Goal: Task Accomplishment & Management: Use online tool/utility

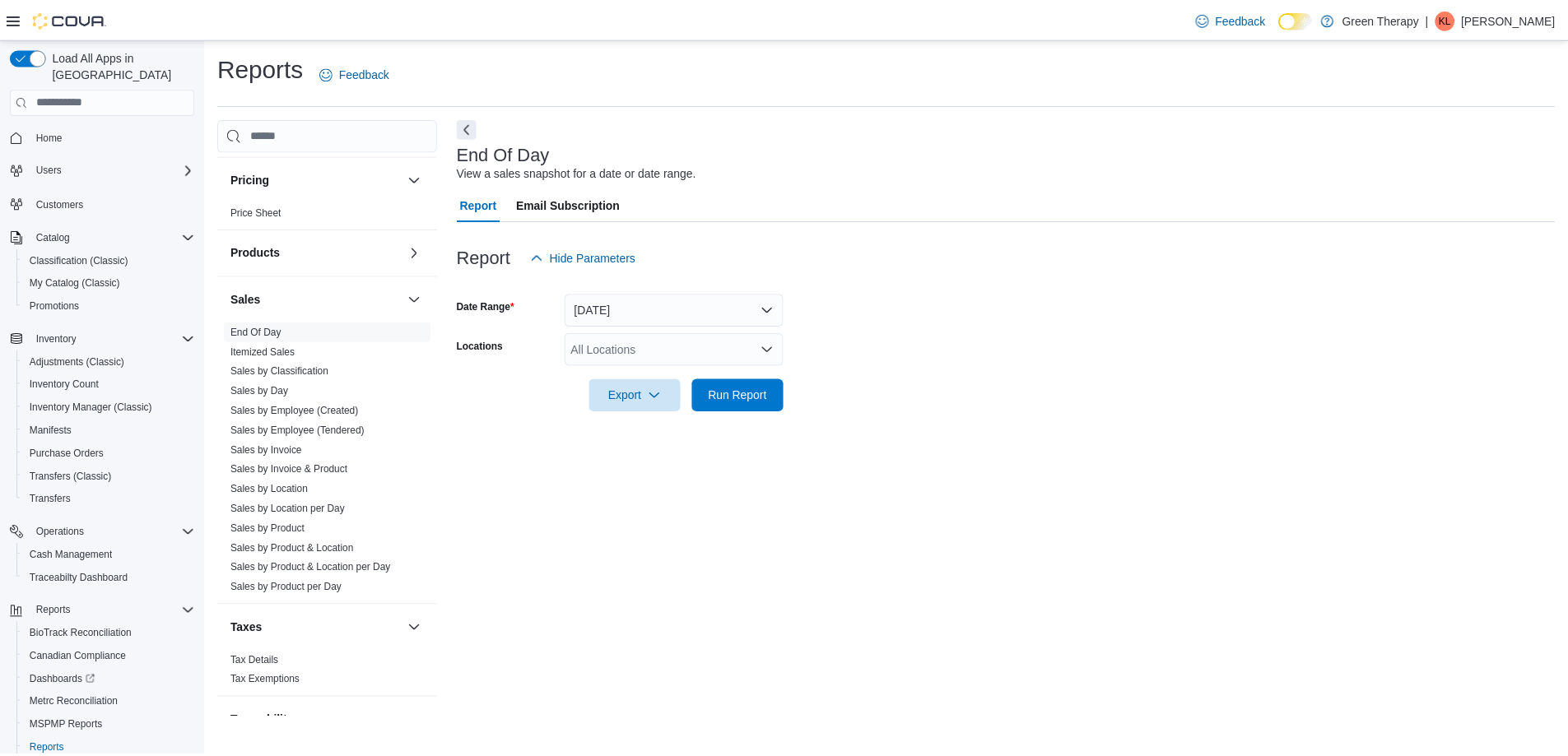
scroll to position [968, 0]
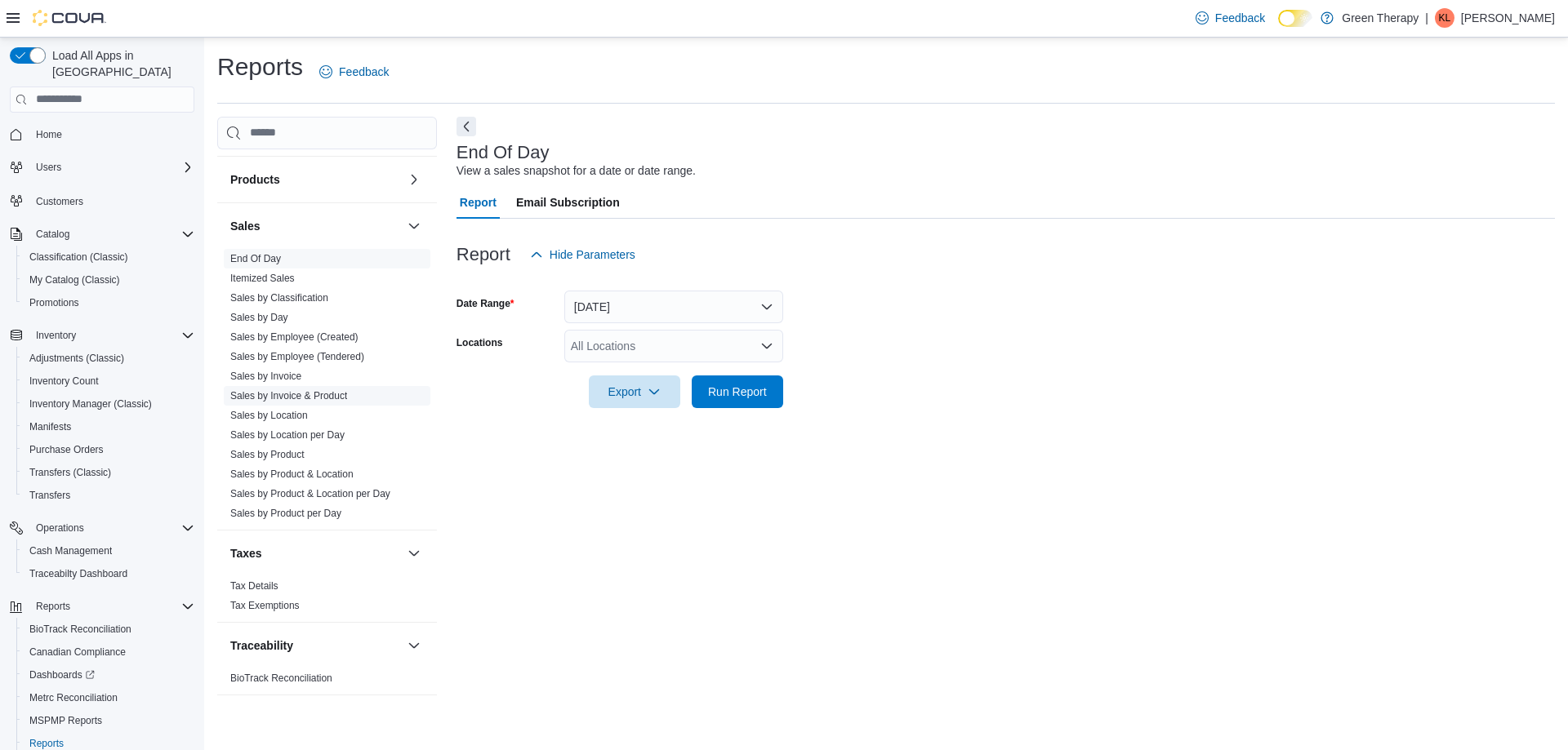
click at [332, 396] on link "Sales by Invoice & Product" at bounding box center [289, 396] width 117 height 12
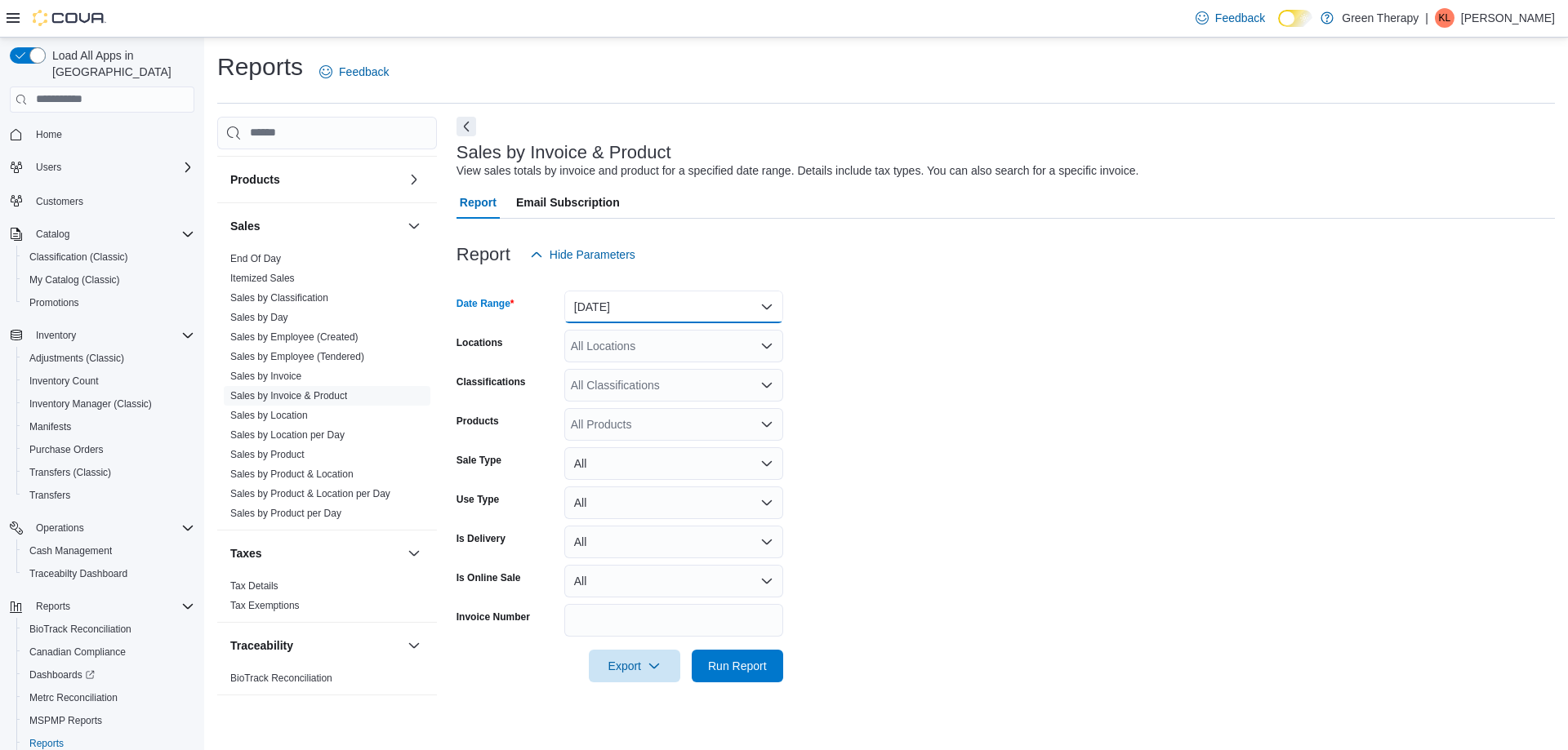
click at [611, 310] on button "[DATE]" at bounding box center [673, 306] width 219 height 33
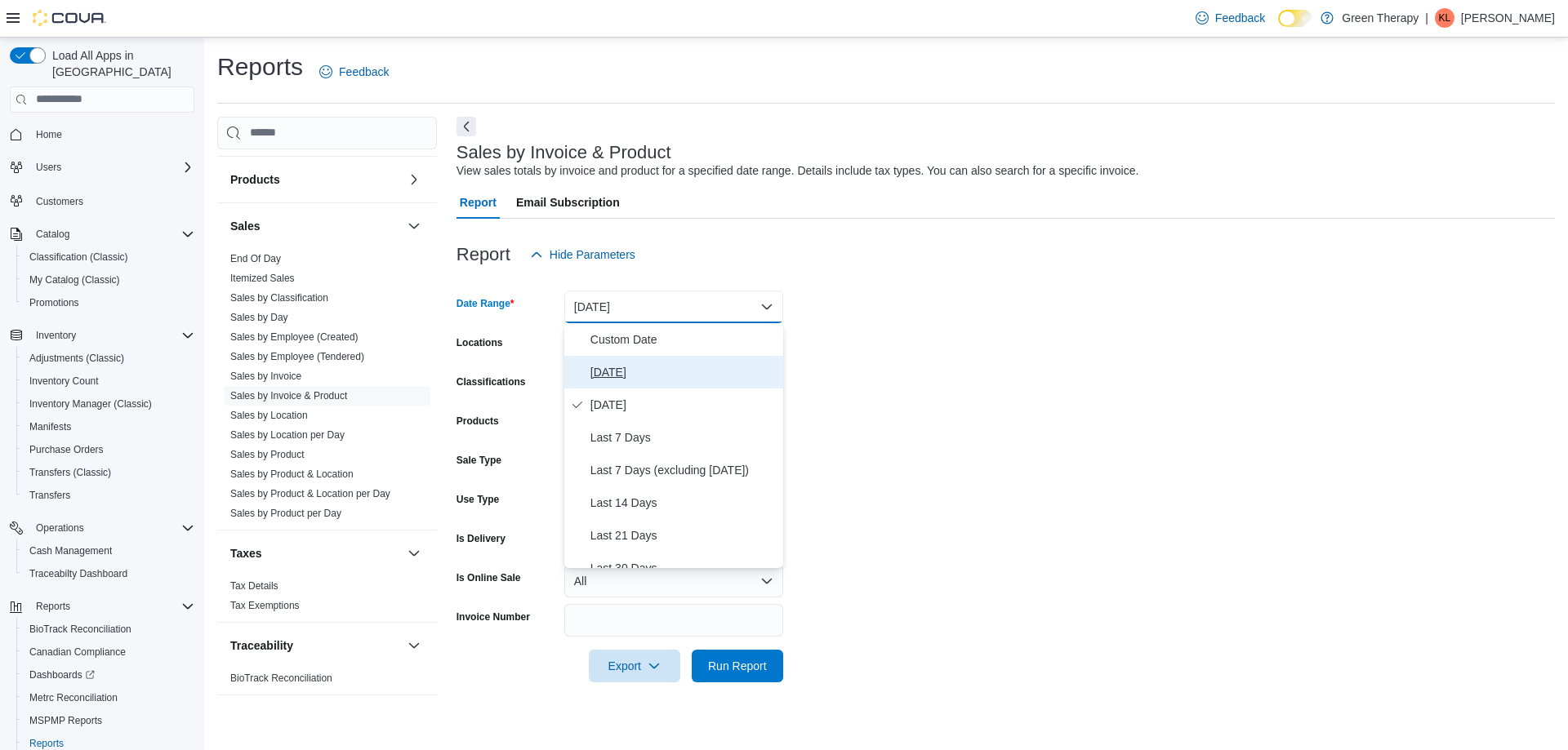
click at [616, 371] on span "[DATE]" at bounding box center [683, 371] width 186 height 19
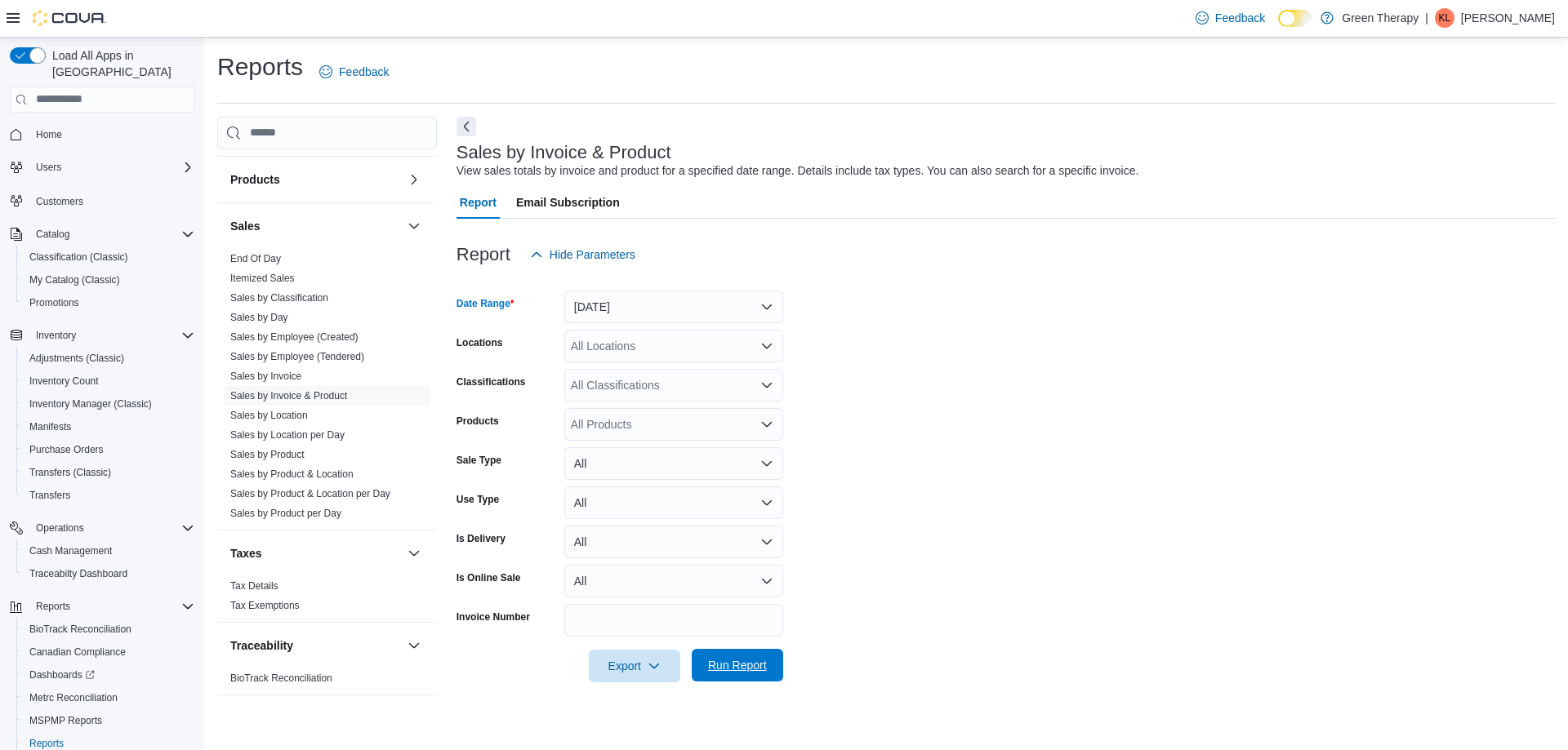
click at [720, 666] on span "Run Report" at bounding box center [737, 666] width 58 height 17
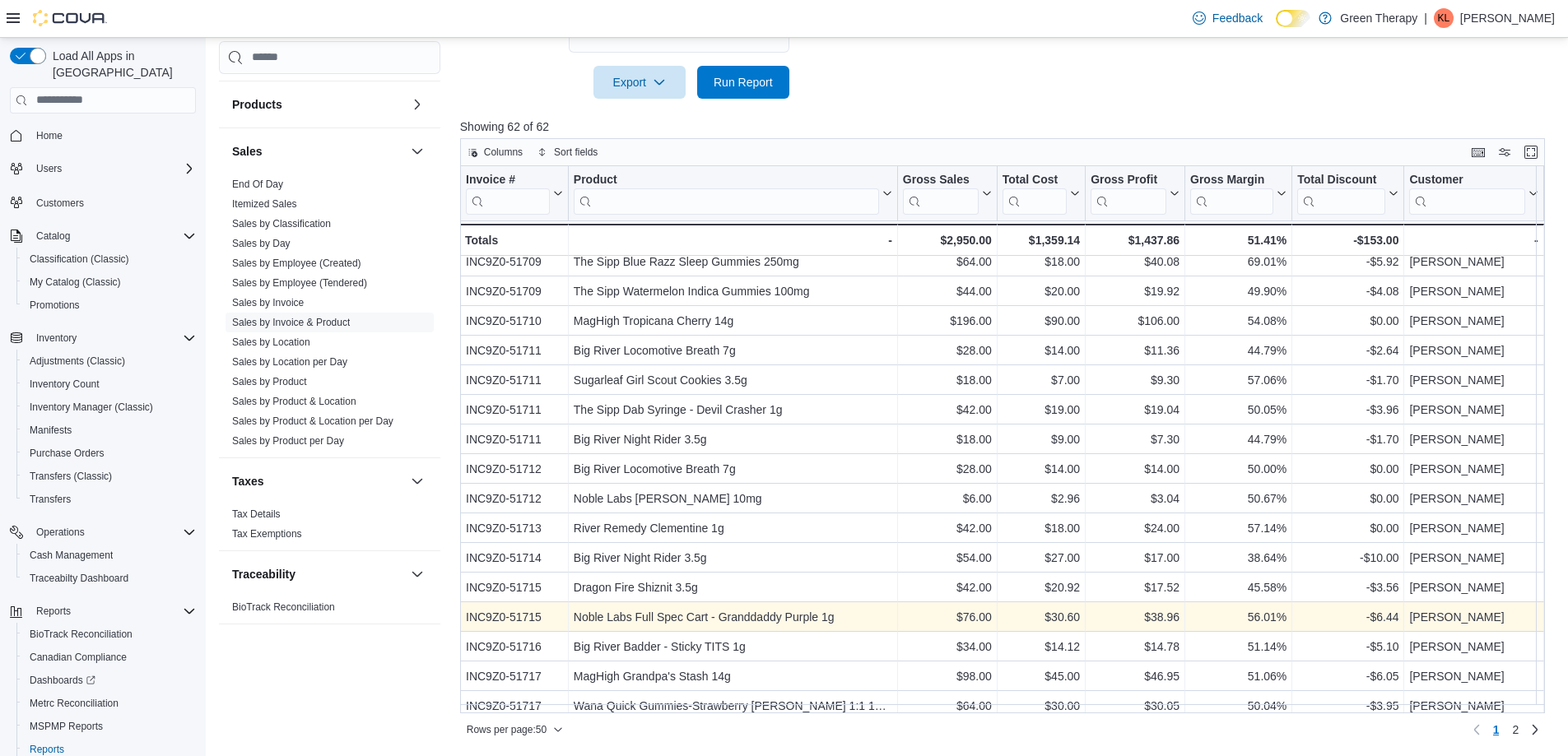
scroll to position [1032, 0]
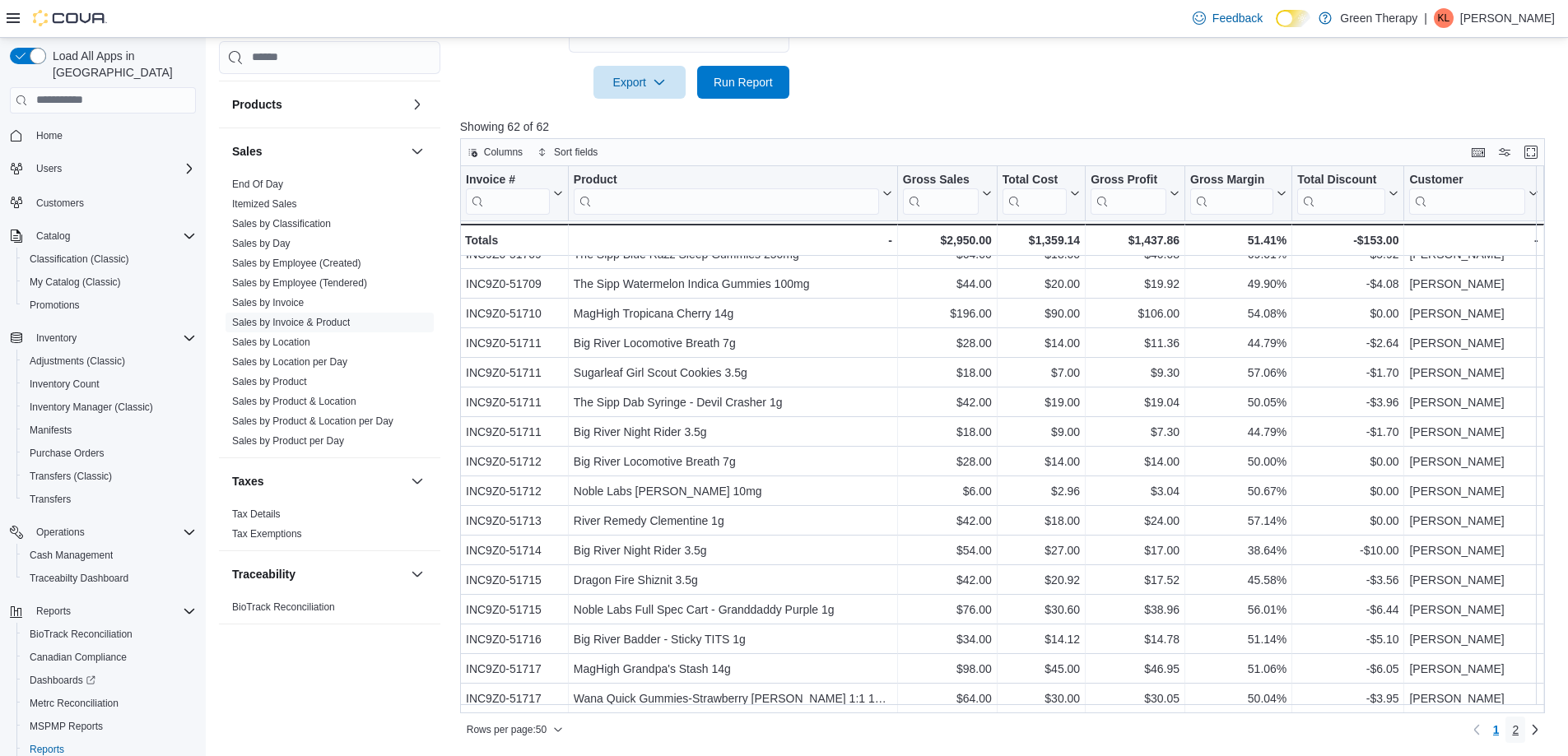
click at [1518, 730] on span "2" at bounding box center [1515, 730] width 7 height 17
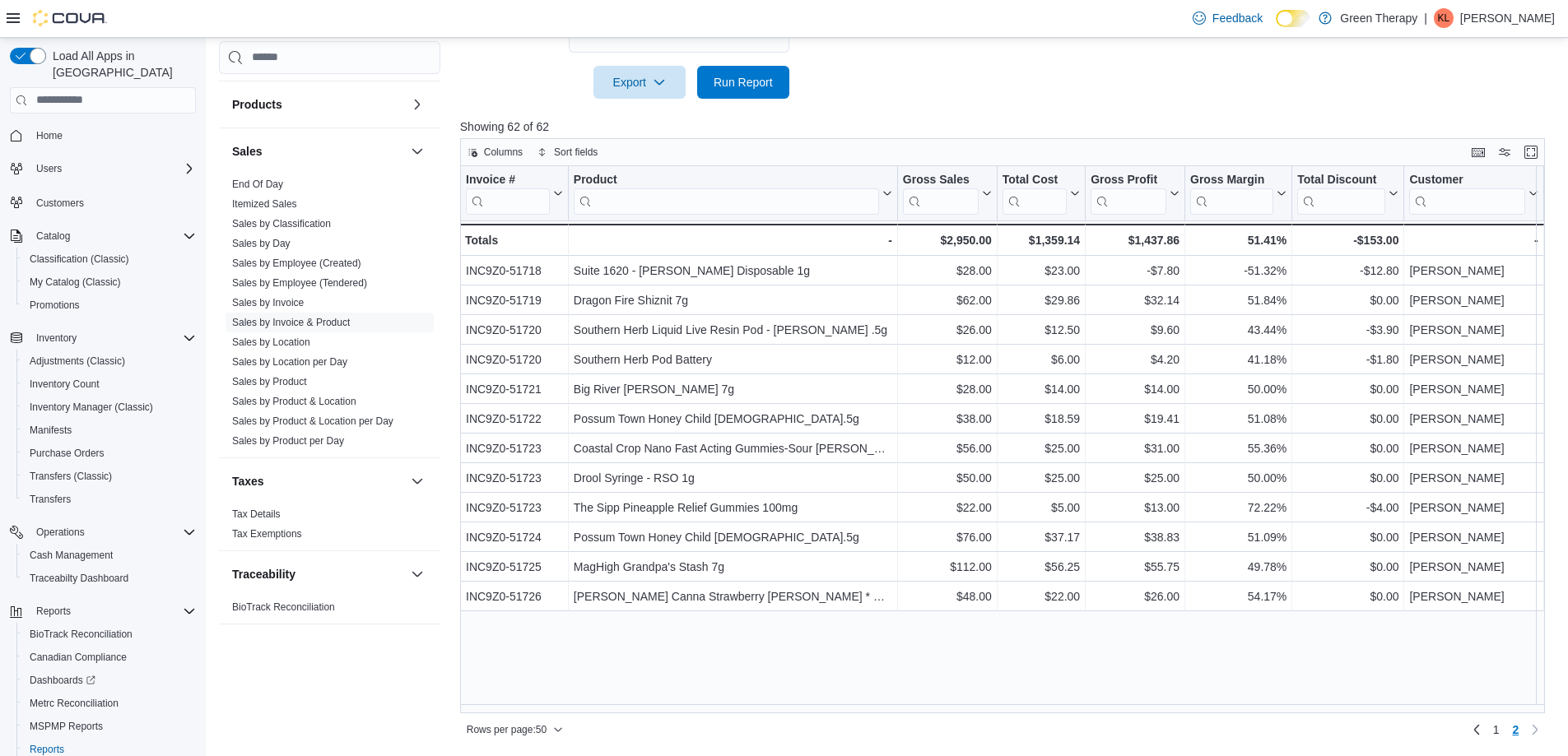
scroll to position [0, 0]
drag, startPoint x: 760, startPoint y: 80, endPoint x: 887, endPoint y: 93, distance: 127.7
click at [760, 80] on span "Run Report" at bounding box center [743, 82] width 59 height 17
